Goal: Task Accomplishment & Management: Manage account settings

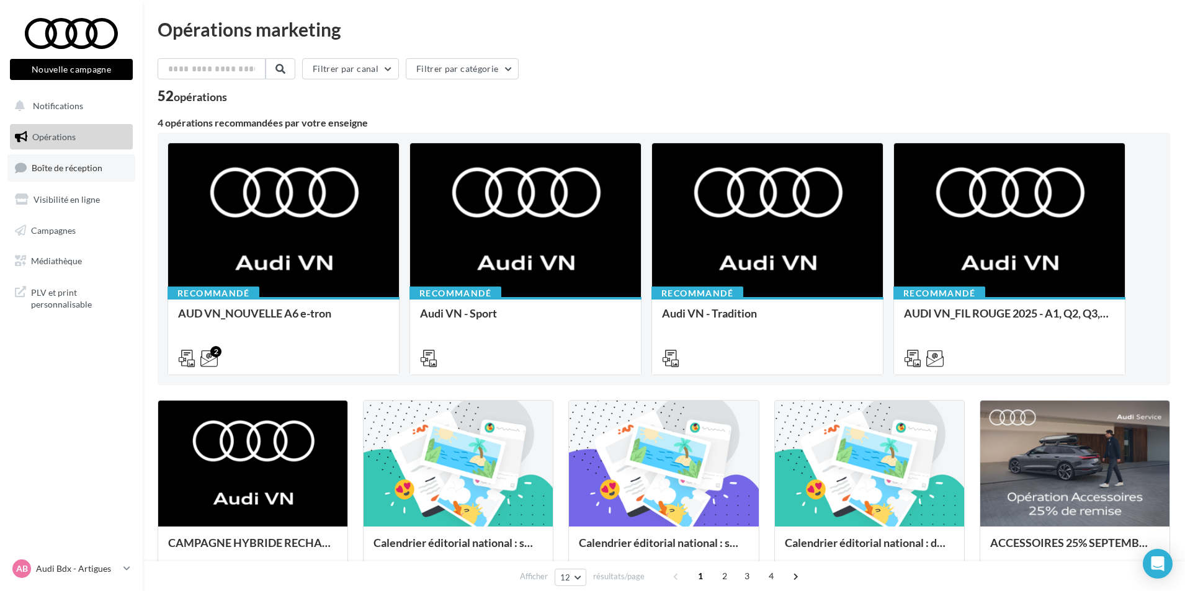
click at [73, 164] on span "Boîte de réception" at bounding box center [67, 168] width 71 height 11
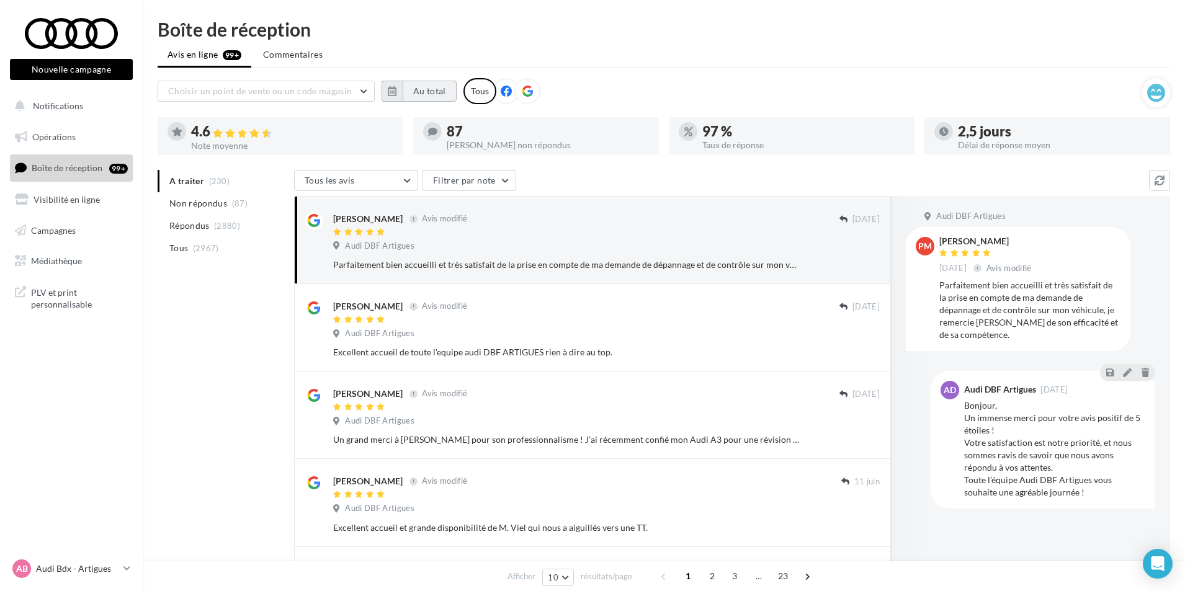
click at [409, 87] on button "Au total" at bounding box center [430, 91] width 54 height 21
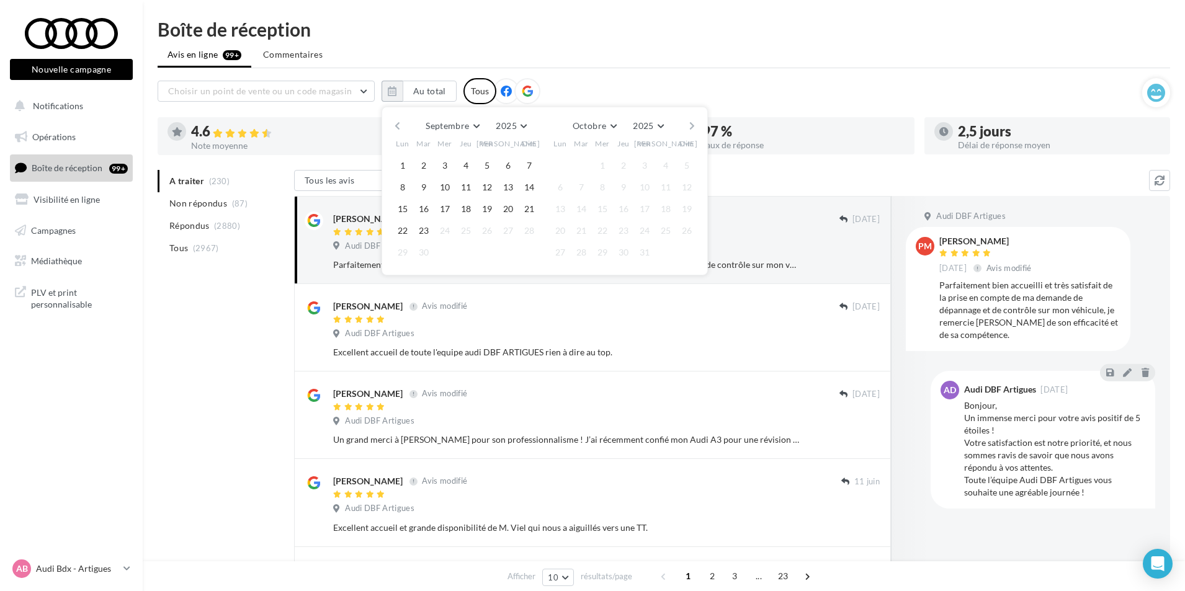
click at [400, 125] on button "button" at bounding box center [397, 125] width 11 height 17
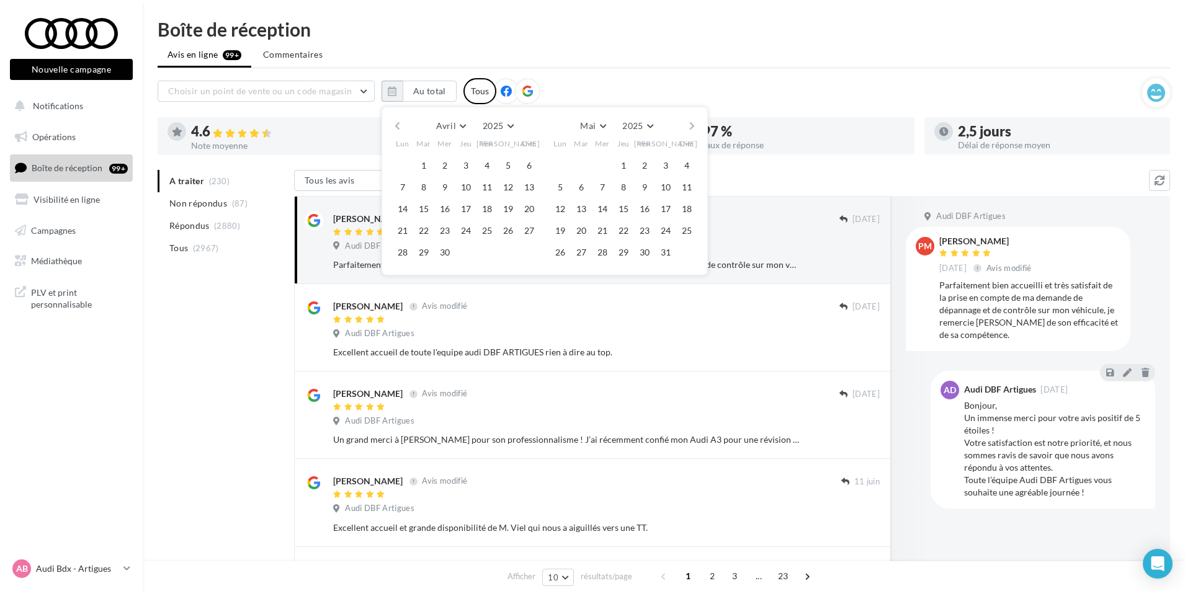
click at [400, 125] on button "button" at bounding box center [397, 125] width 11 height 17
click at [504, 164] on button "1" at bounding box center [508, 165] width 19 height 19
click at [695, 123] on button "button" at bounding box center [692, 125] width 11 height 17
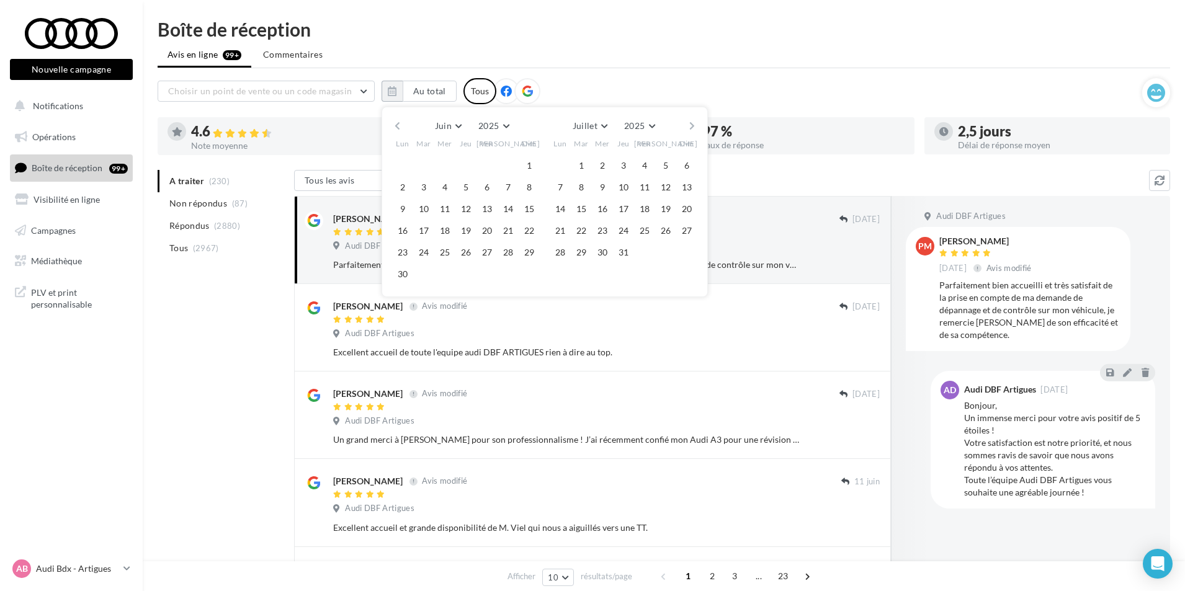
click at [695, 123] on button "button" at bounding box center [692, 125] width 11 height 17
click at [583, 233] on button "23" at bounding box center [581, 231] width 19 height 19
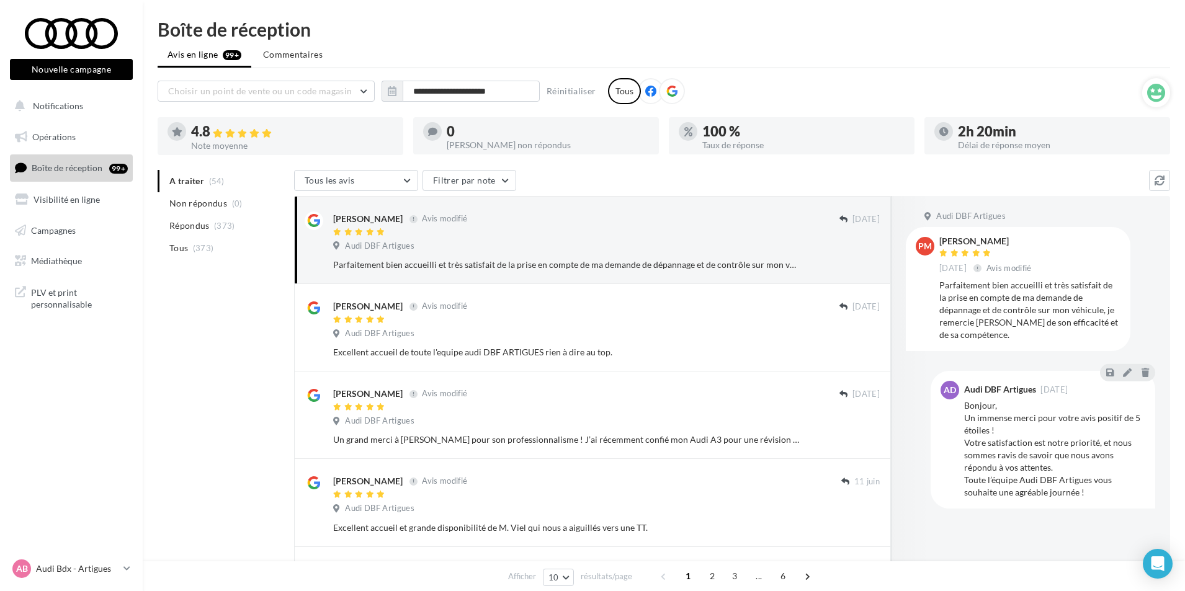
click at [669, 94] on icon at bounding box center [671, 91] width 11 height 11
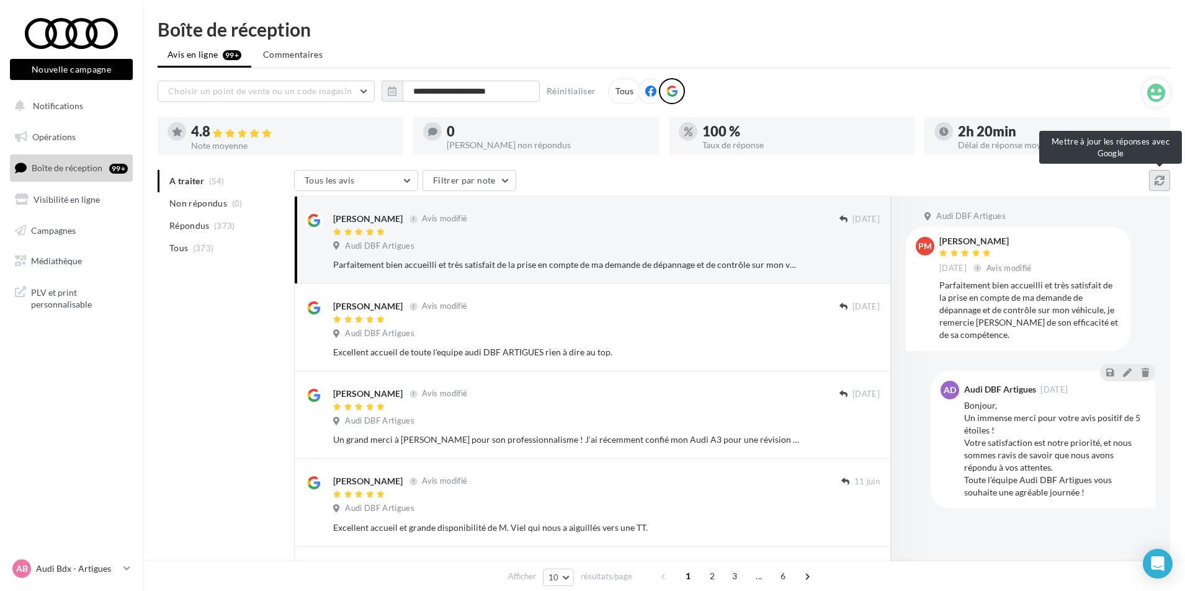
click at [1160, 181] on icon at bounding box center [1160, 181] width 10 height 10
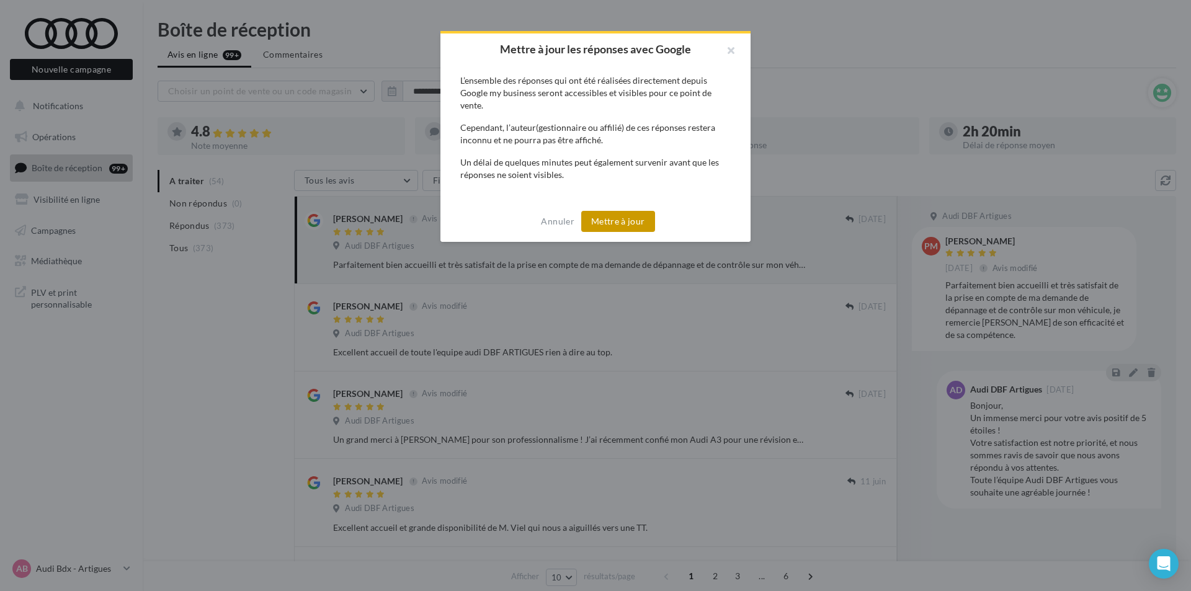
click at [621, 218] on button "Mettre à jour" at bounding box center [618, 221] width 74 height 21
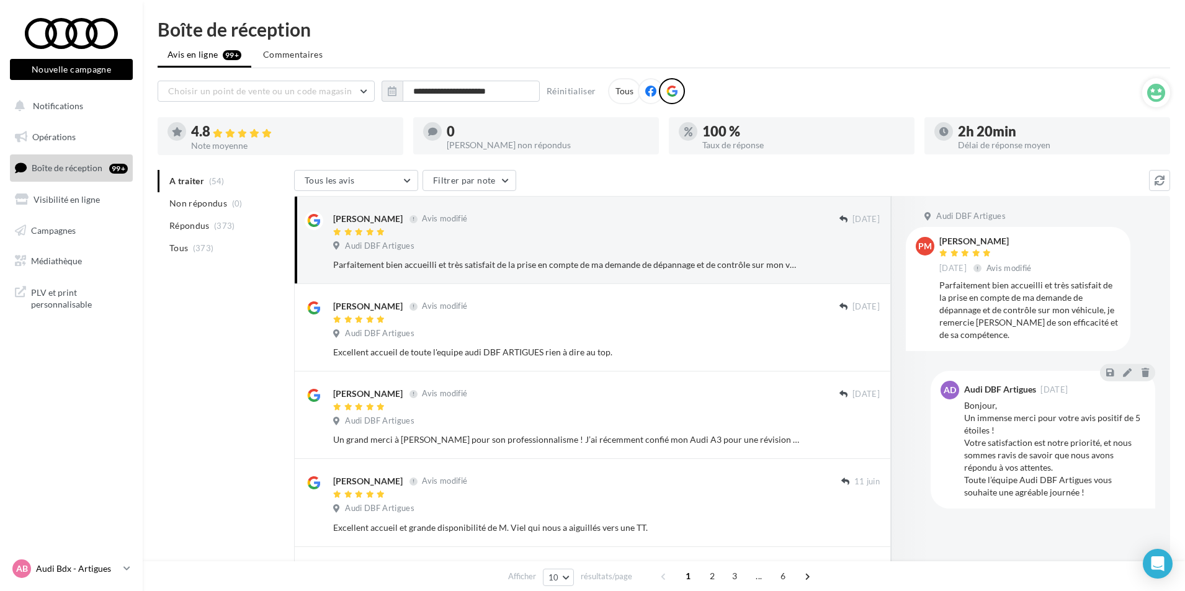
click at [96, 570] on p "Audi Bdx - Artigues" at bounding box center [77, 569] width 83 height 12
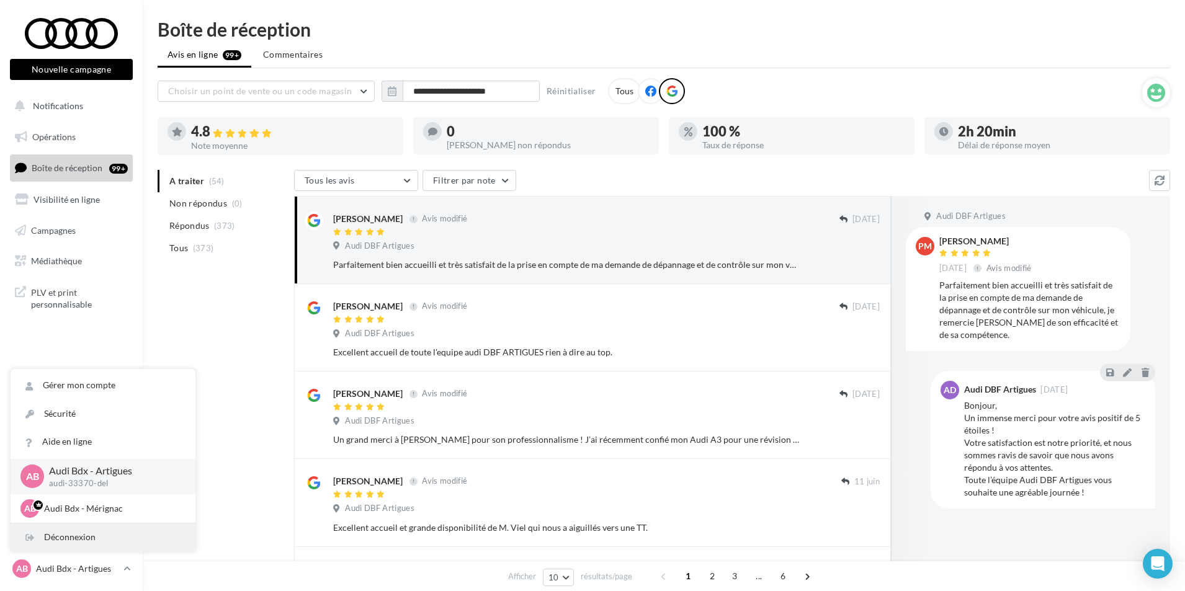
click at [98, 539] on div "Déconnexion" at bounding box center [103, 538] width 185 height 28
